Goal: Navigation & Orientation: Find specific page/section

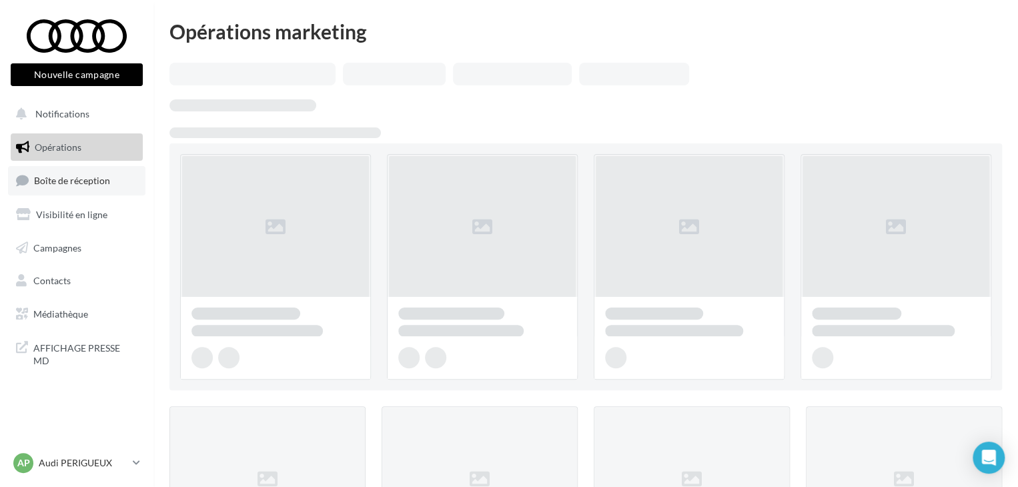
click at [93, 180] on span "Boîte de réception" at bounding box center [72, 180] width 76 height 11
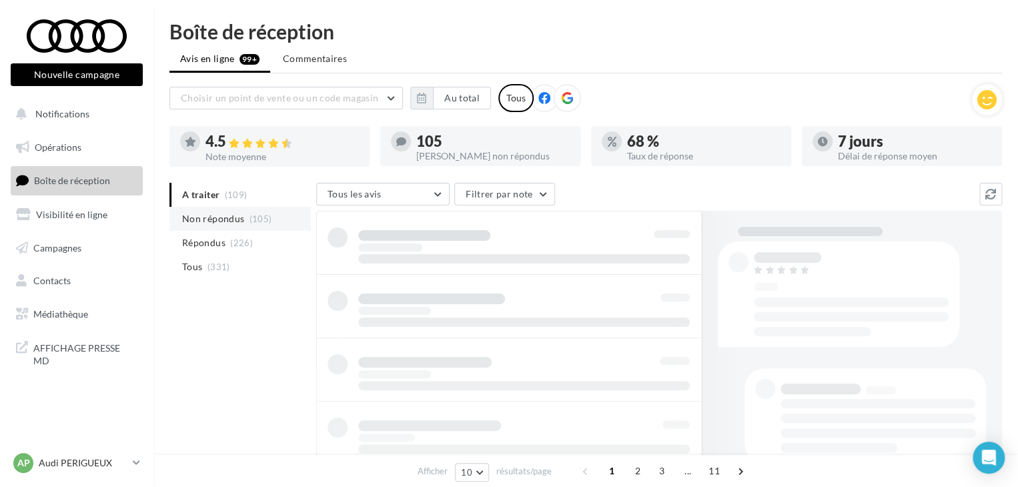
click at [255, 221] on span "(105)" at bounding box center [261, 219] width 23 height 11
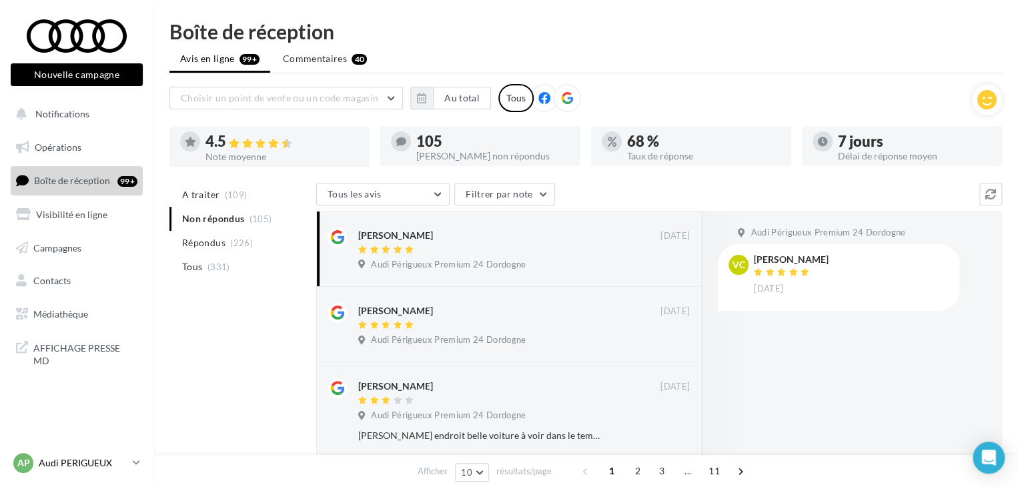
click at [119, 468] on p "Audi PERIGUEUX" at bounding box center [83, 462] width 89 height 13
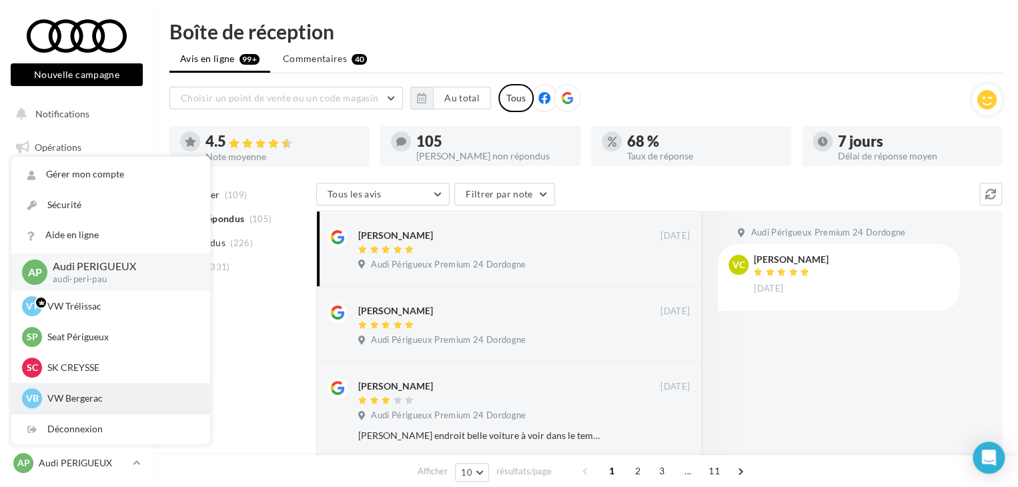
click at [112, 398] on p "VW Bergerac" at bounding box center [120, 398] width 147 height 13
